Goal: Information Seeking & Learning: Learn about a topic

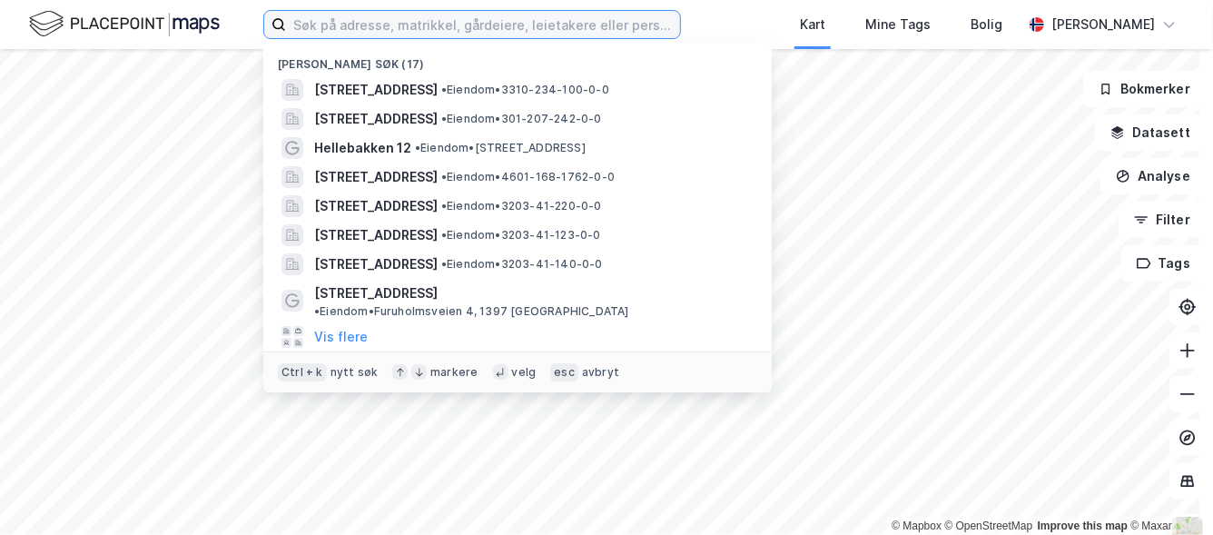
click at [542, 26] on input at bounding box center [483, 24] width 394 height 27
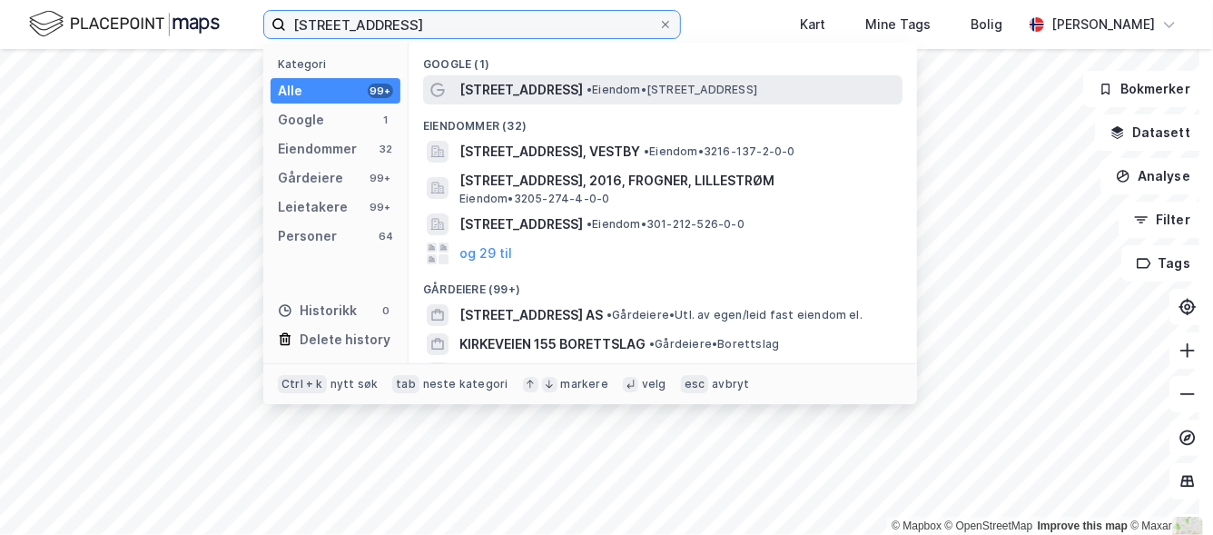
type input "[STREET_ADDRESS]"
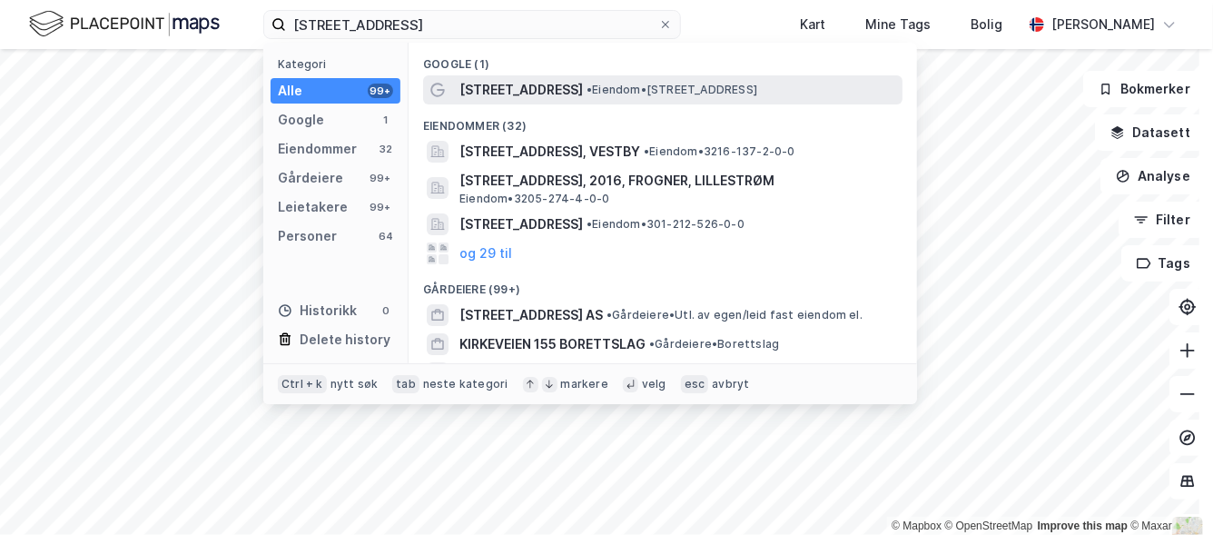
click at [587, 84] on span "•" at bounding box center [589, 90] width 5 height 14
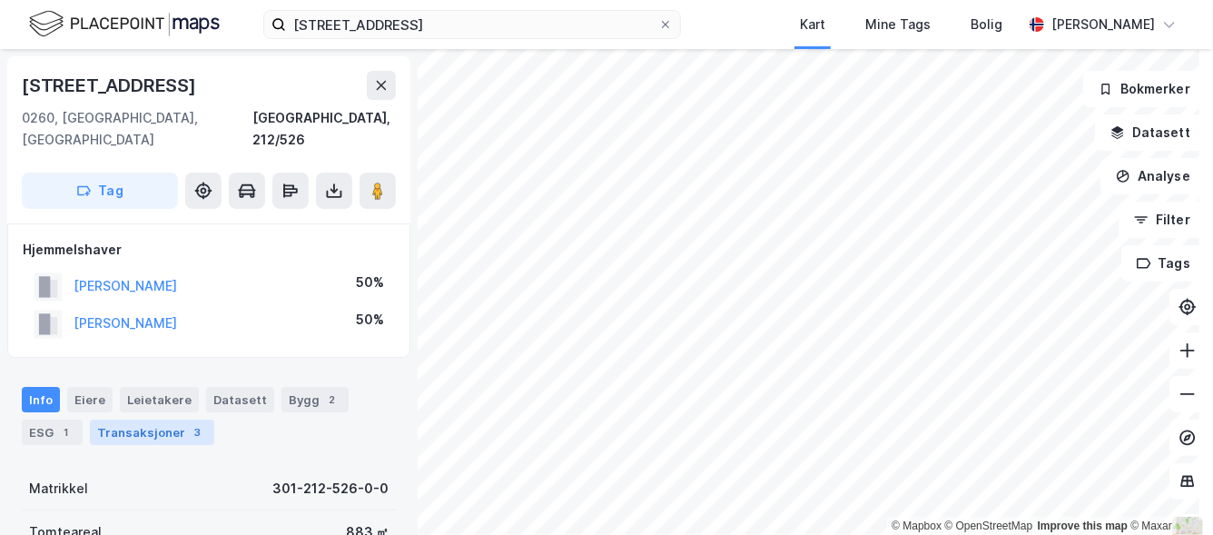
click at [147, 420] on div "Transaksjoner 3" at bounding box center [152, 432] width 124 height 25
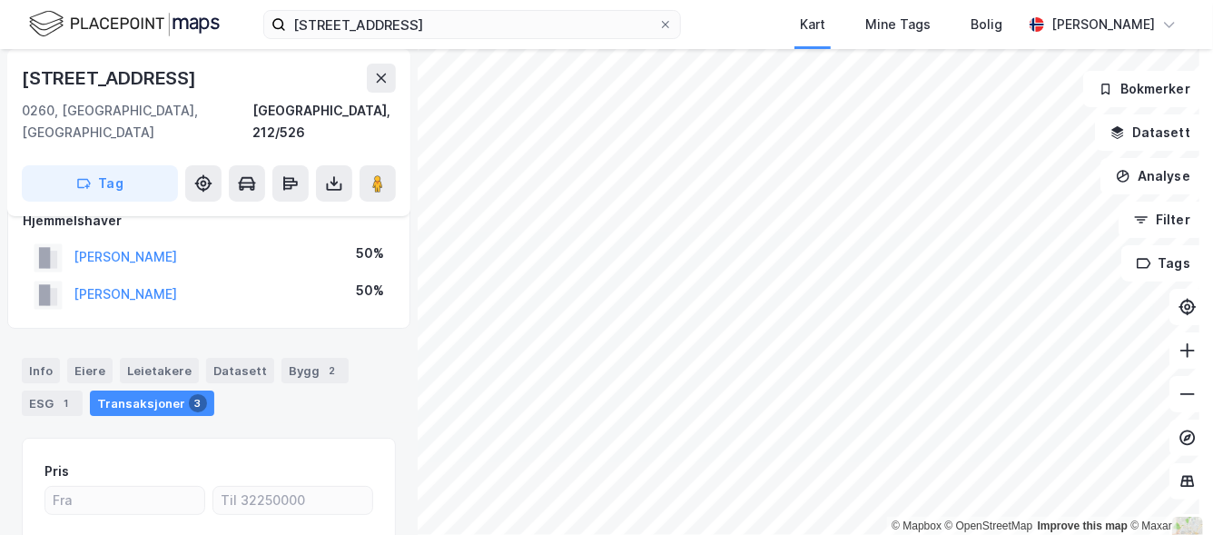
scroll to position [26, 0]
